Goal: Information Seeking & Learning: Learn about a topic

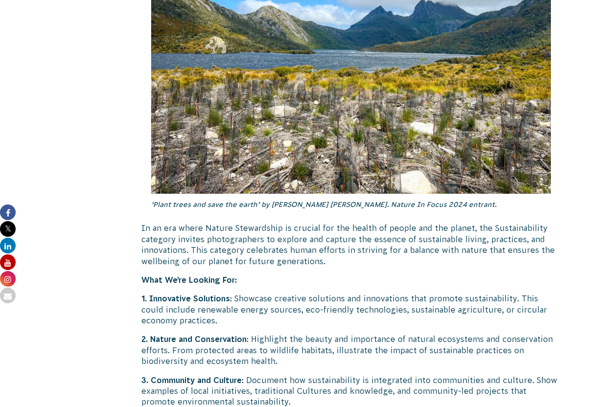
scroll to position [2483, 0]
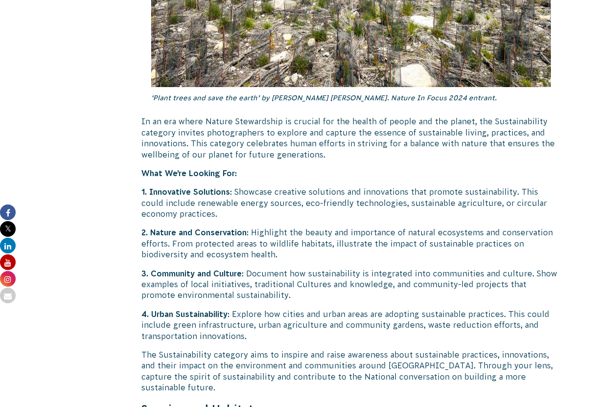
drag, startPoint x: 287, startPoint y: 210, endPoint x: 337, endPoint y: 219, distance: 50.1
click at [337, 227] on p "2. Nature and Conservation : Highlight the beauty and importance of natural eco…" at bounding box center [351, 243] width 420 height 33
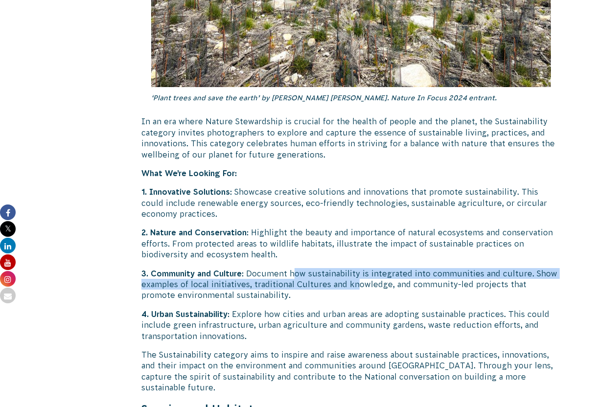
drag, startPoint x: 296, startPoint y: 248, endPoint x: 355, endPoint y: 259, distance: 59.7
click at [355, 268] on p "3. Community and Culture : Document how sustainability is integrated into commu…" at bounding box center [351, 284] width 420 height 33
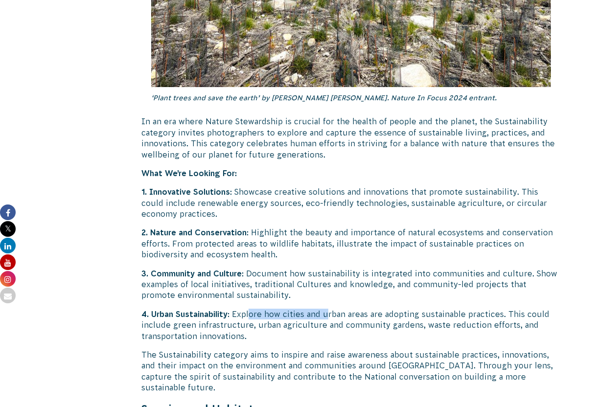
drag, startPoint x: 251, startPoint y: 293, endPoint x: 331, endPoint y: 292, distance: 80.3
click at [330, 309] on p "4. Urban Sustainability : Explore how cities and urban areas are adopting susta…" at bounding box center [351, 325] width 420 height 33
click at [331, 309] on p "4. Urban Sustainability : Explore how cities and urban areas are adopting susta…" at bounding box center [351, 325] width 420 height 33
drag, startPoint x: 373, startPoint y: 298, endPoint x: 449, endPoint y: 304, distance: 76.6
click at [449, 309] on p "4. Urban Sustainability : Explore how cities and urban areas are adopting susta…" at bounding box center [351, 325] width 420 height 33
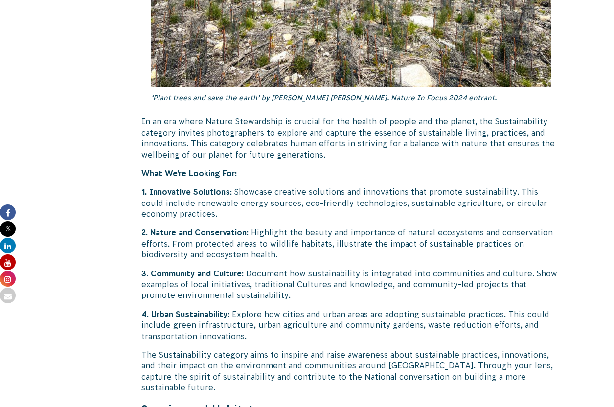
click at [483, 309] on p "4. Urban Sustainability : Explore how cities and urban areas are adopting susta…" at bounding box center [351, 325] width 420 height 33
drag, startPoint x: 465, startPoint y: 292, endPoint x: 400, endPoint y: 292, distance: 65.6
click at [403, 309] on p "4. Urban Sustainability : Explore how cities and urban areas are adopting susta…" at bounding box center [351, 325] width 420 height 33
drag, startPoint x: 400, startPoint y: 292, endPoint x: 355, endPoint y: 298, distance: 45.5
click at [397, 309] on p "4. Urban Sustainability : Explore how cities and urban areas are adopting susta…" at bounding box center [351, 325] width 420 height 33
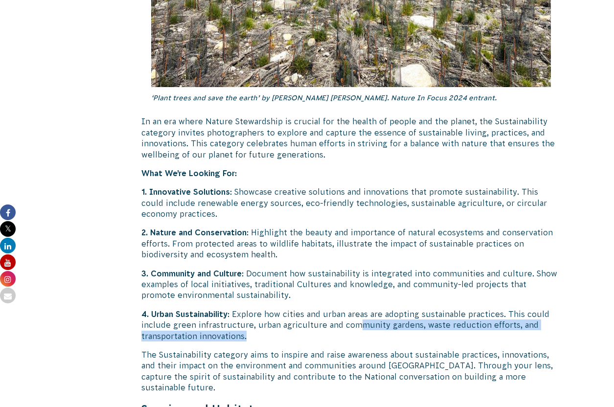
drag, startPoint x: 355, startPoint y: 298, endPoint x: 422, endPoint y: 313, distance: 69.1
click at [421, 313] on p "4. Urban Sustainability : Explore how cities and urban areas are adopting susta…" at bounding box center [351, 325] width 420 height 33
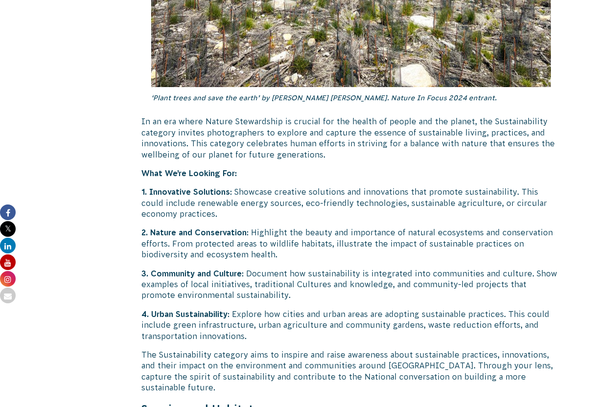
click at [423, 313] on p "4. Urban Sustainability : Explore how cities and urban areas are adopting susta…" at bounding box center [351, 325] width 420 height 33
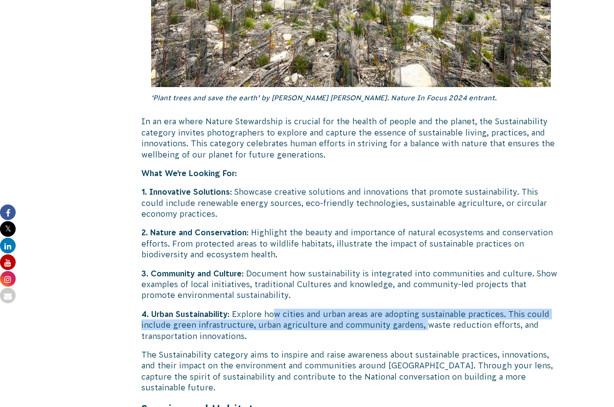
drag, startPoint x: 362, startPoint y: 301, endPoint x: 276, endPoint y: 295, distance: 85.8
click at [276, 309] on p "4. Urban Sustainability : Explore how cities and urban areas are adopting susta…" at bounding box center [351, 325] width 420 height 33
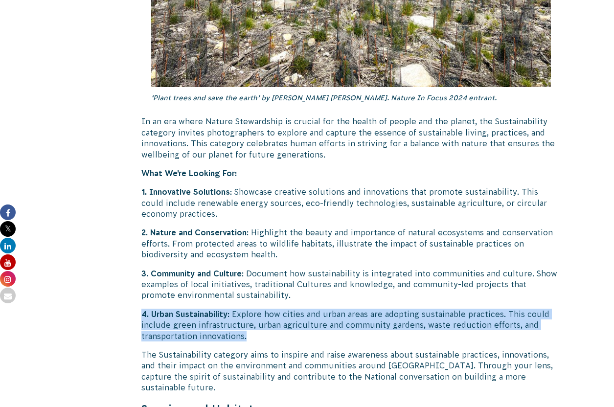
drag, startPoint x: 248, startPoint y: 309, endPoint x: 141, endPoint y: 289, distance: 109.0
click at [141, 309] on p "4. Urban Sustainability : Explore how cities and urban areas are adopting susta…" at bounding box center [351, 325] width 420 height 33
copy p "4. Urban Sustainability : Explore how cities and urban areas are adopting susta…"
